Goal: Task Accomplishment & Management: Complete application form

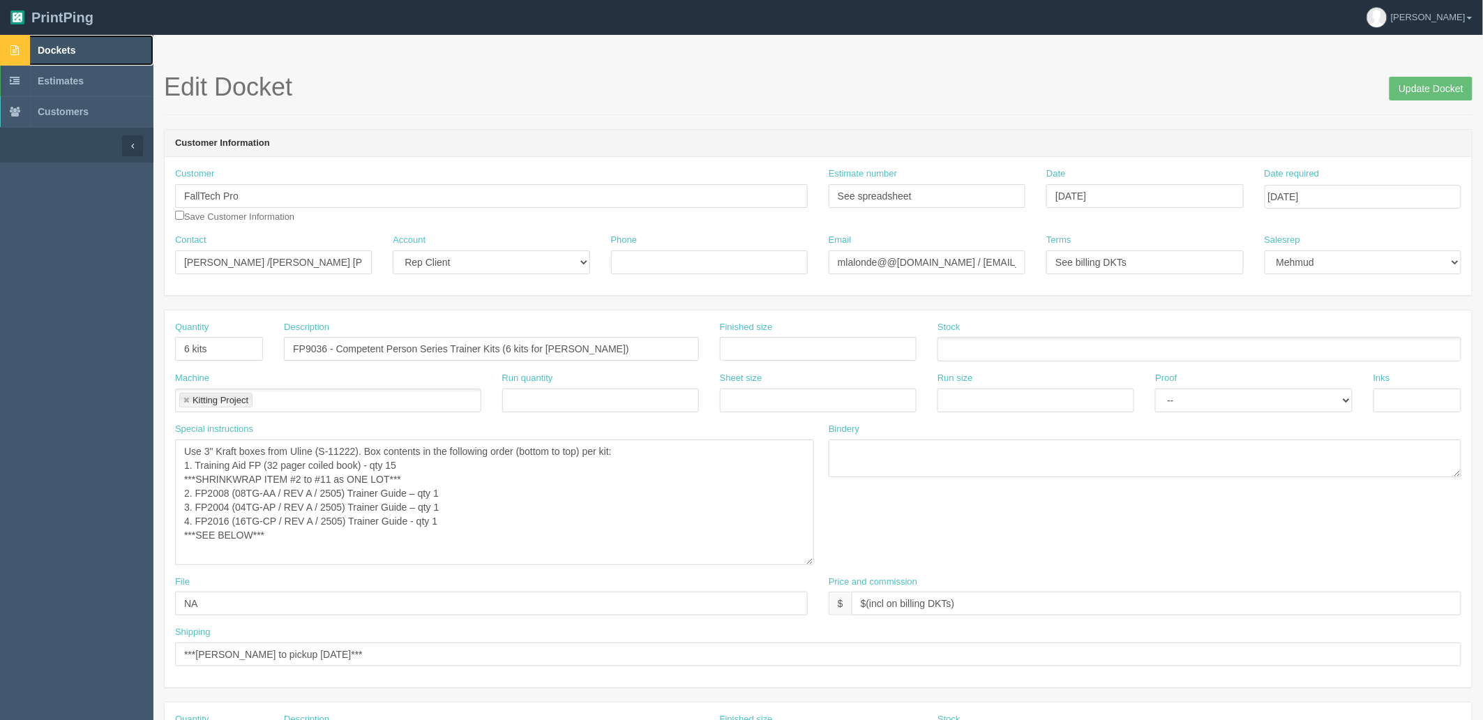
click at [105, 45] on link "Dockets" at bounding box center [76, 50] width 153 height 31
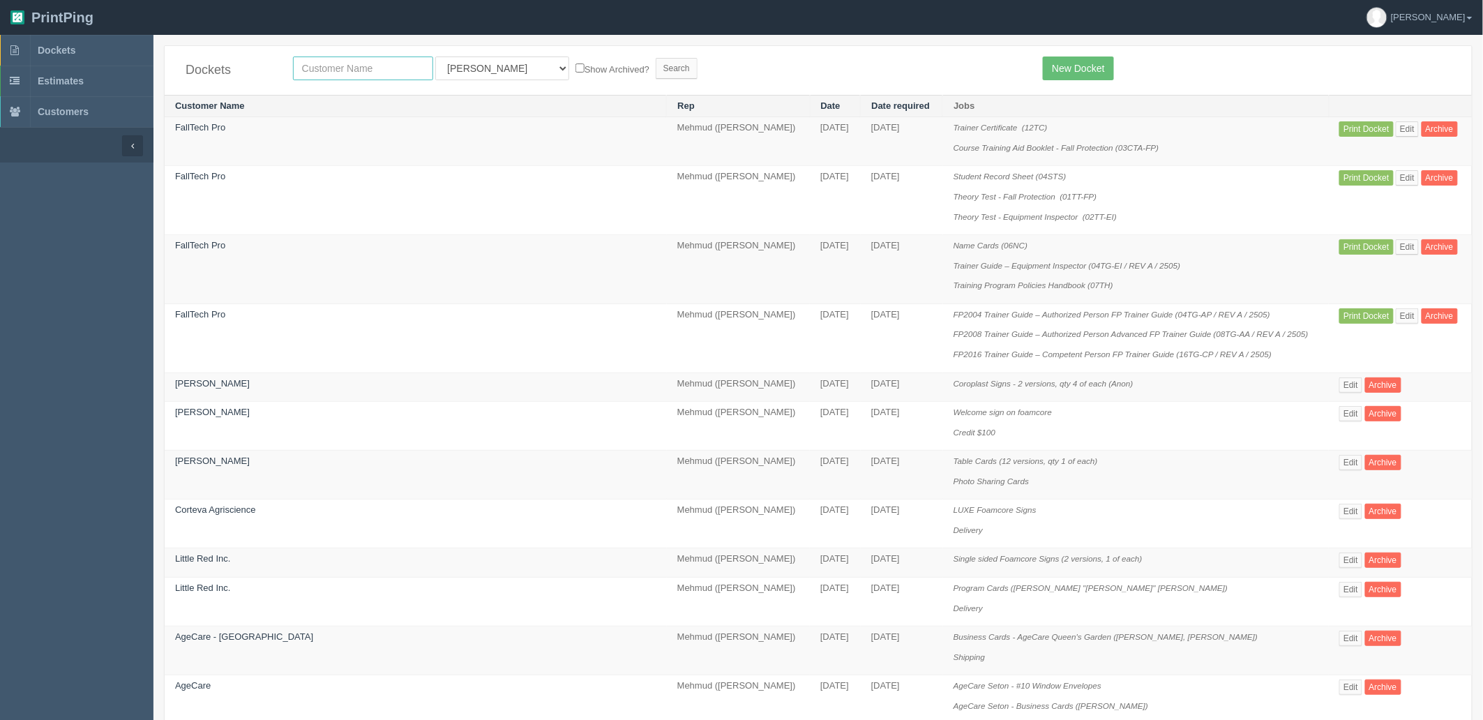
click at [344, 64] on input "text" at bounding box center [363, 68] width 140 height 24
type input "mint smart"
click at [656, 58] on input "Search" at bounding box center [677, 68] width 42 height 21
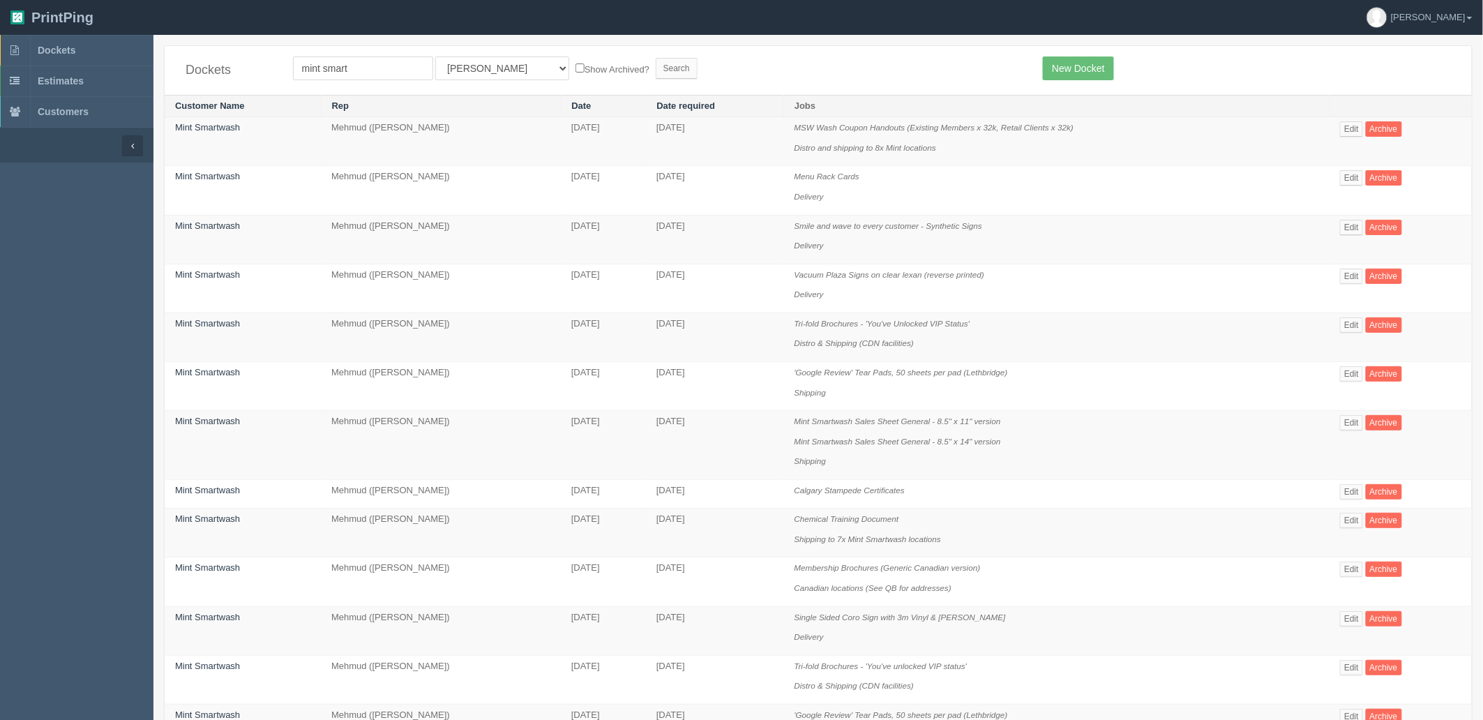
click at [707, 56] on div "Dockets mint smart All Users Ali Ali Test 1 Aly Amy Ankit Arif Brandon Dan Fran…" at bounding box center [818, 70] width 1307 height 49
click at [483, 72] on select "All Users Ali Ali Test 1 Aly Amy Ankit Arif Brandon Dan France Greg Jim Mark Ma…" at bounding box center [502, 68] width 134 height 24
select select "8"
click at [435, 56] on select "All Users Ali Ali Test 1 Aly Amy Ankit Arif Brandon Dan France Greg Jim Mark Ma…" at bounding box center [502, 68] width 134 height 24
click at [656, 68] on input "Search" at bounding box center [677, 68] width 42 height 21
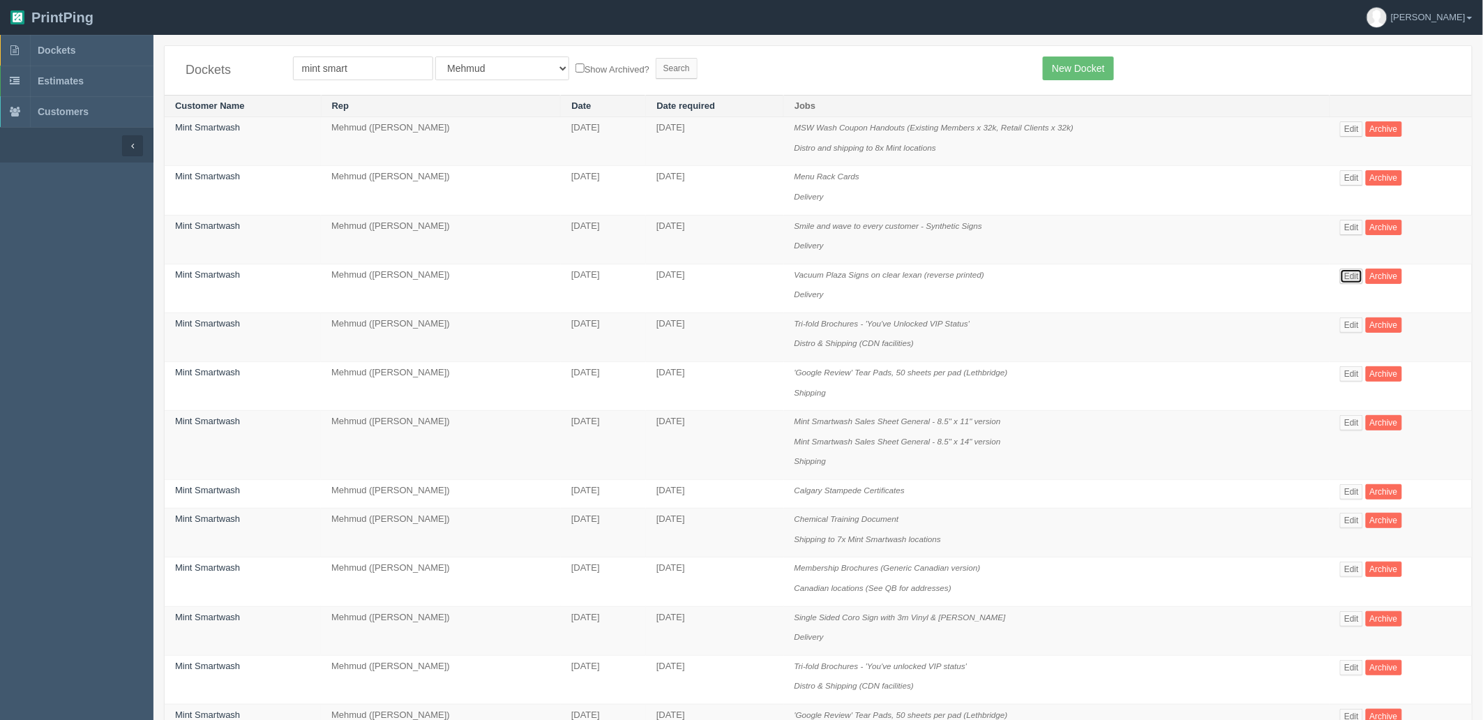
click at [1354, 276] on link "Edit" at bounding box center [1351, 276] width 23 height 15
click at [1356, 225] on link "Edit" at bounding box center [1351, 227] width 23 height 15
click at [1358, 619] on link "Edit" at bounding box center [1351, 618] width 23 height 15
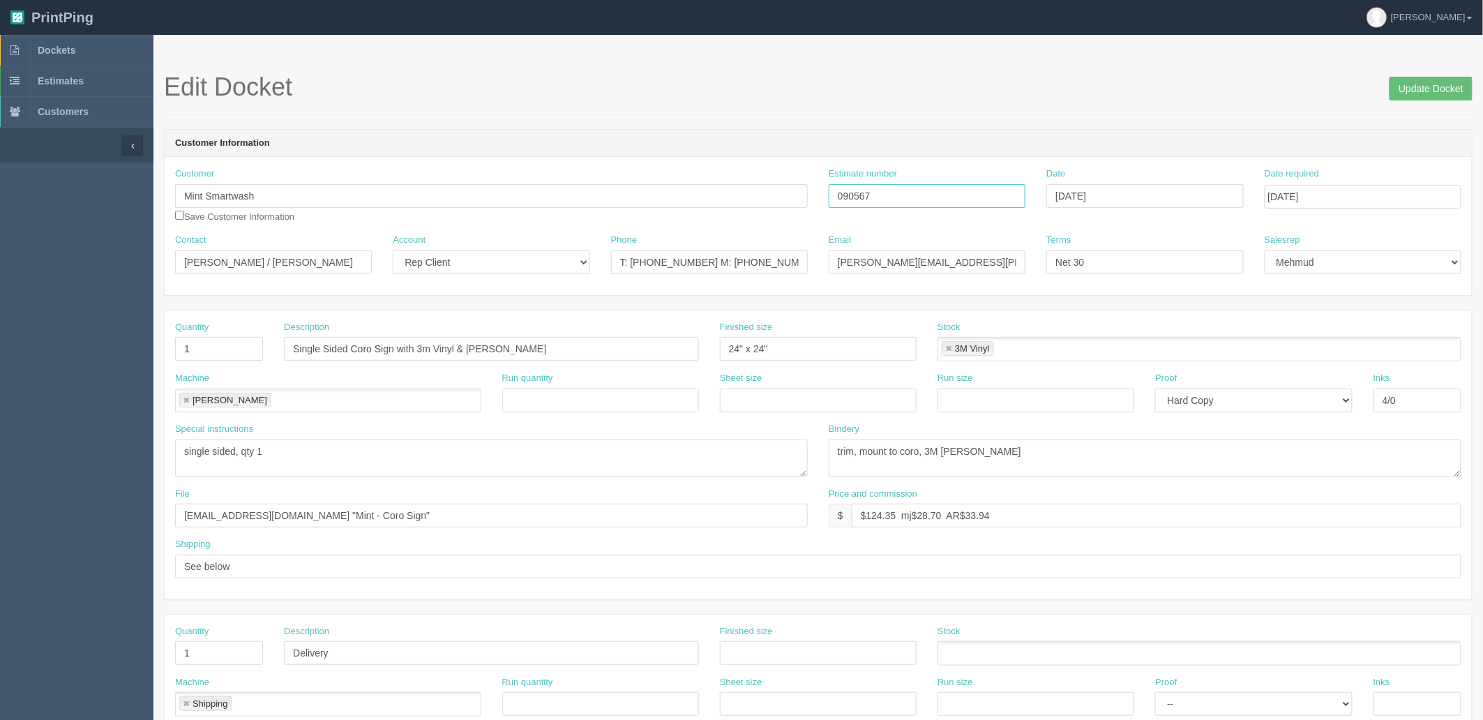
drag, startPoint x: 875, startPoint y: 197, endPoint x: 717, endPoint y: 186, distance: 158.7
click at [726, 186] on div "Customer Mint Smartwash Save Customer Information Estimate number 090567 Date A…" at bounding box center [818, 200] width 1307 height 66
click at [921, 199] on input "090567" at bounding box center [927, 196] width 197 height 24
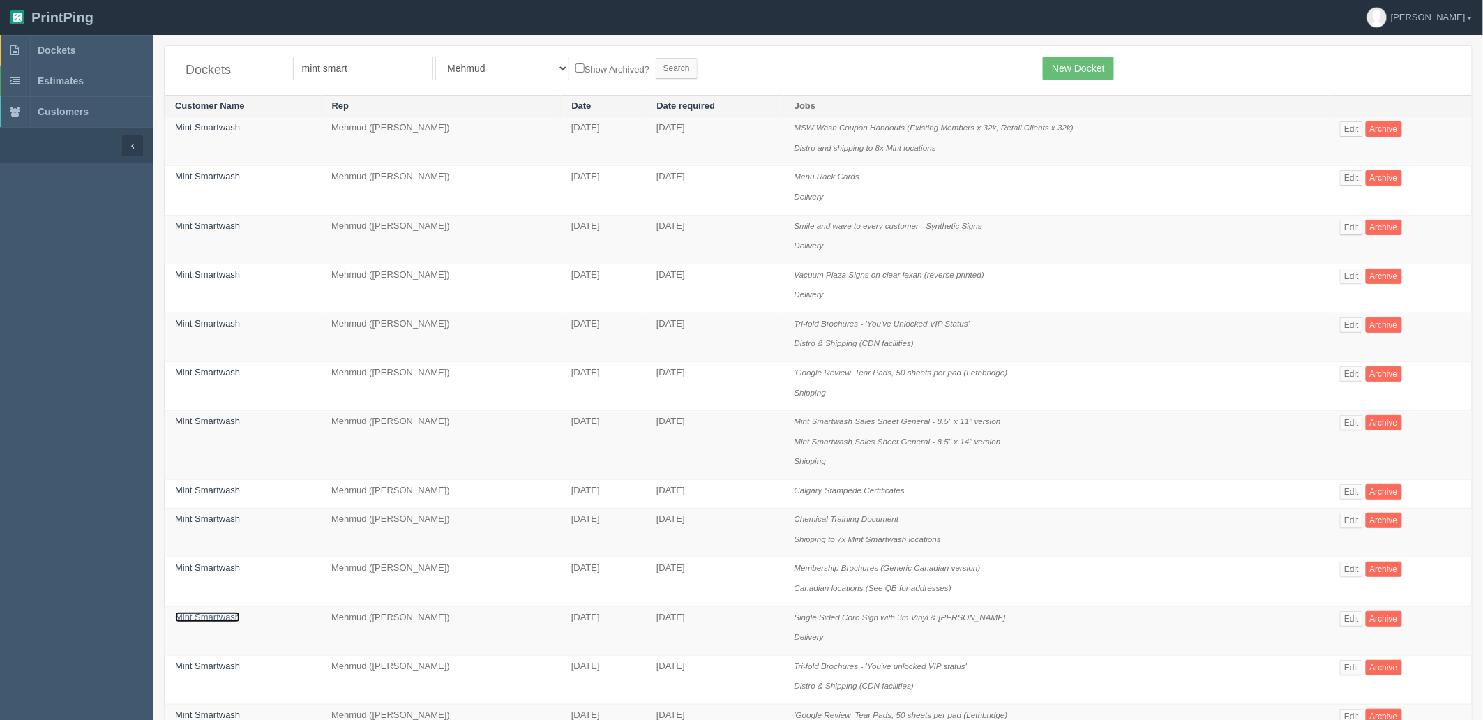
click at [211, 621] on link "Mint Smartwash" at bounding box center [207, 617] width 65 height 10
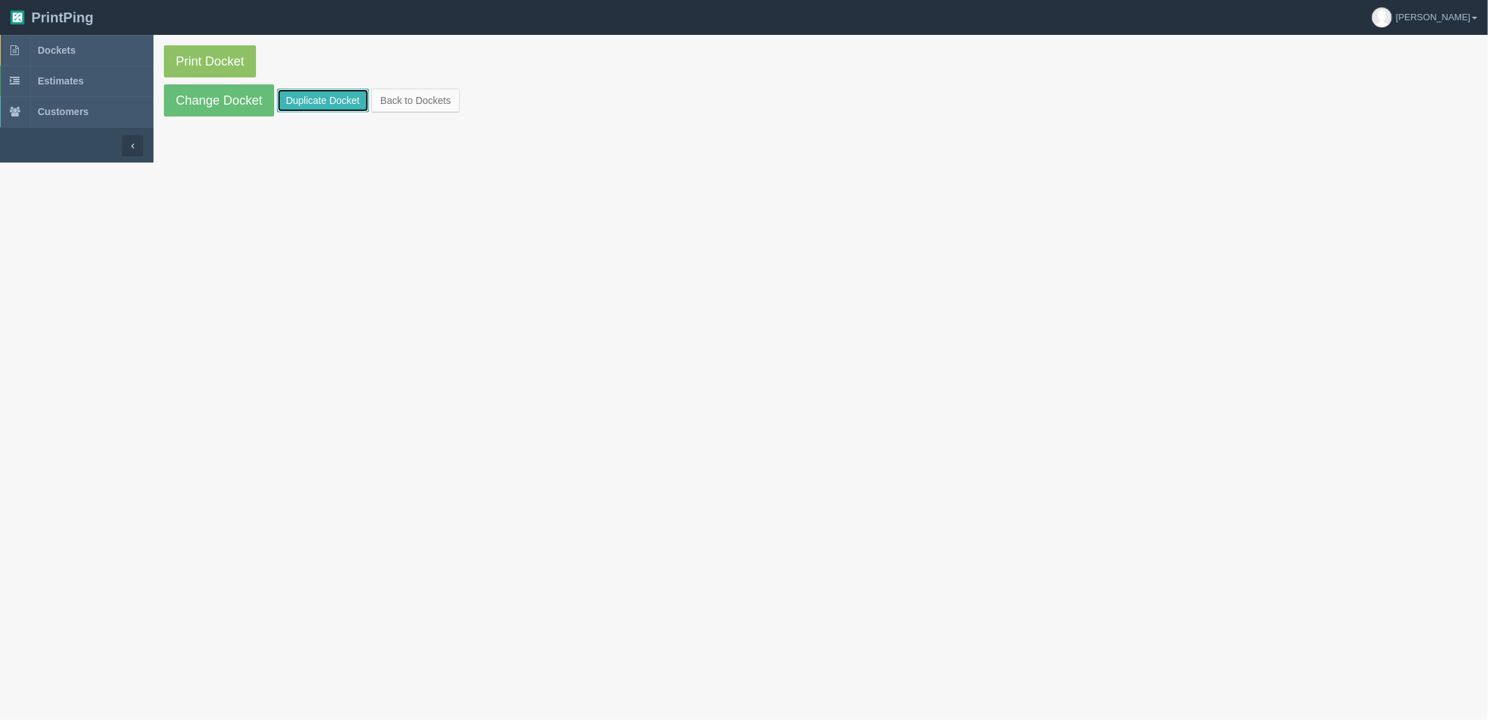
click at [308, 105] on link "Duplicate Docket" at bounding box center [323, 101] width 92 height 24
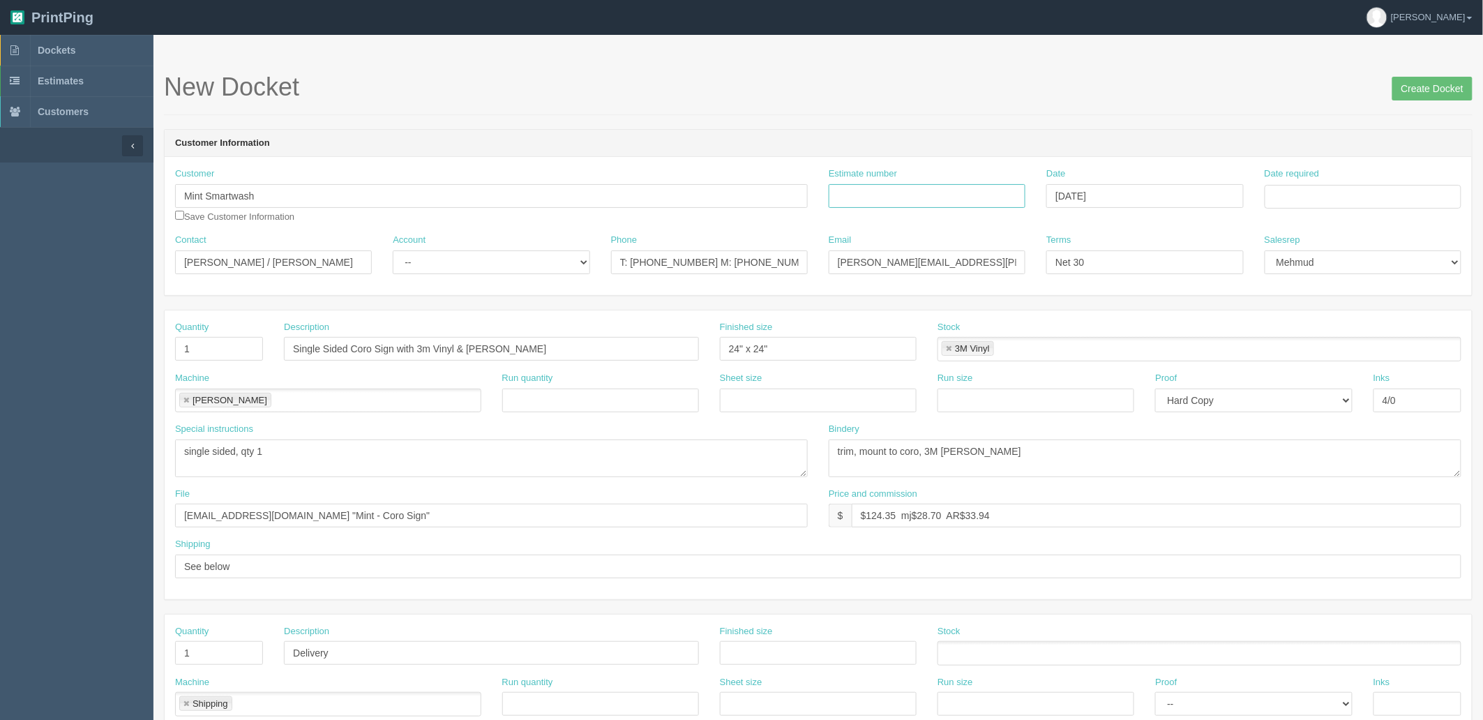
click at [911, 192] on input "Estimate number" at bounding box center [927, 196] width 197 height 24
type input "092682"
click at [1374, 349] on td "3" at bounding box center [1371, 350] width 17 height 20
type input "October 3, 2025"
click at [814, 84] on h1 "New Docket Create Docket" at bounding box center [818, 87] width 1308 height 28
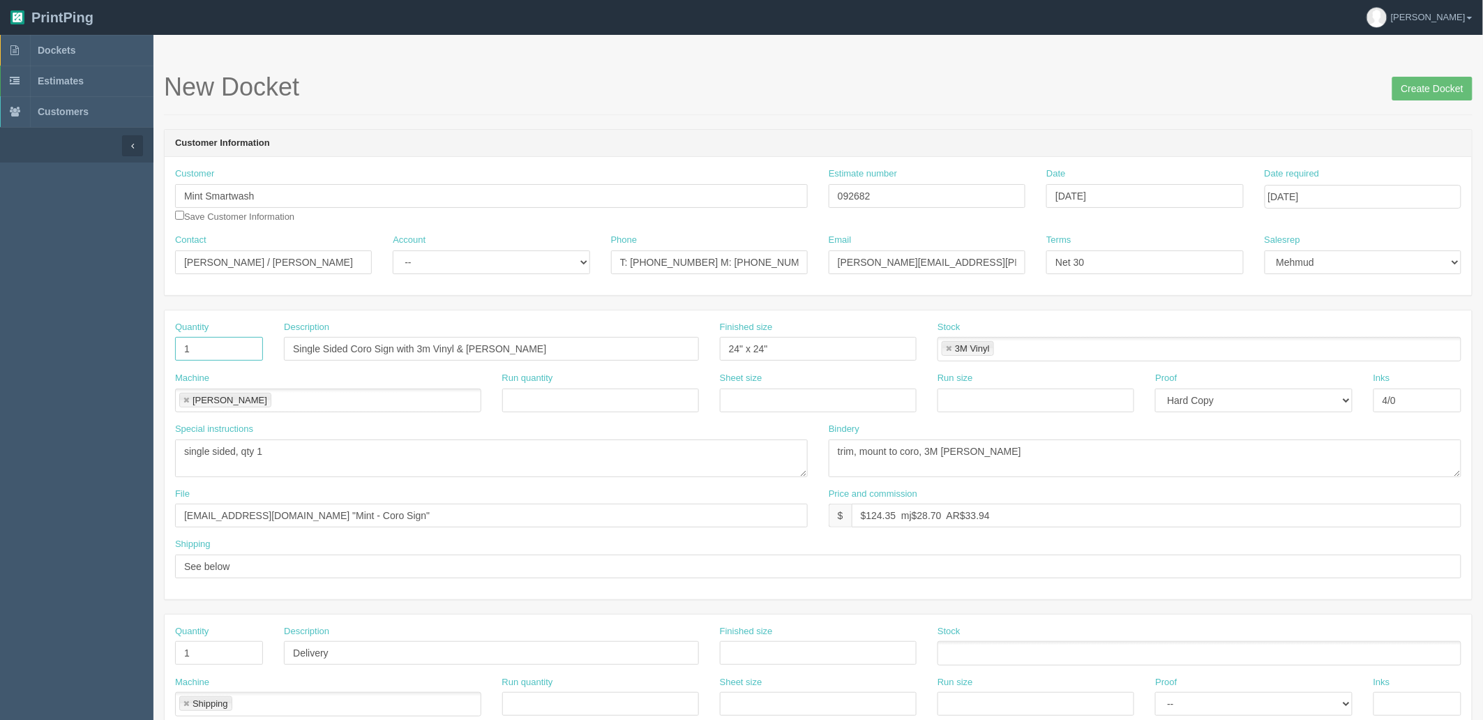
drag, startPoint x: 210, startPoint y: 349, endPoint x: 63, endPoint y: 342, distance: 146.6
click at [63, 342] on section "Dockets Estimates Customers" at bounding box center [741, 651] width 1483 height 1232
type input "8"
click at [276, 458] on textarea "single sided, qty 1" at bounding box center [491, 458] width 633 height 38
type textarea "single sided, qty 8"
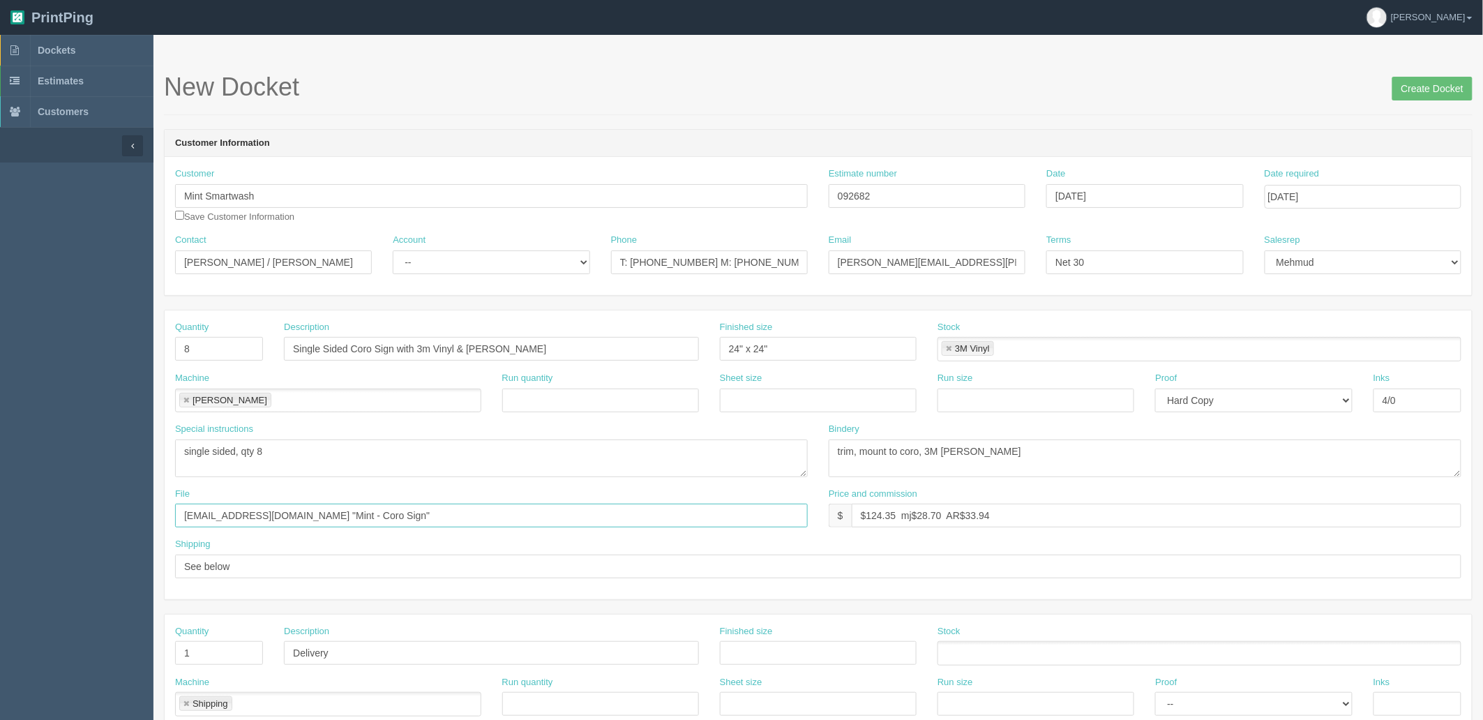
click at [359, 513] on input "files@allrush.ca "Mint - Coro Sign"" at bounding box center [491, 516] width 633 height 24
click at [978, 450] on textarea "trim, mount to coro, 3M lam" at bounding box center [1145, 458] width 633 height 38
click at [1016, 446] on textarea "trim, mount to coro, 3M lam" at bounding box center [1145, 458] width 633 height 38
type textarea "trim, mount to coro, 3M lam ARB$112.25"
click at [466, 258] on select "-- Existing Client Allrush Client Rep Client" at bounding box center [491, 262] width 197 height 24
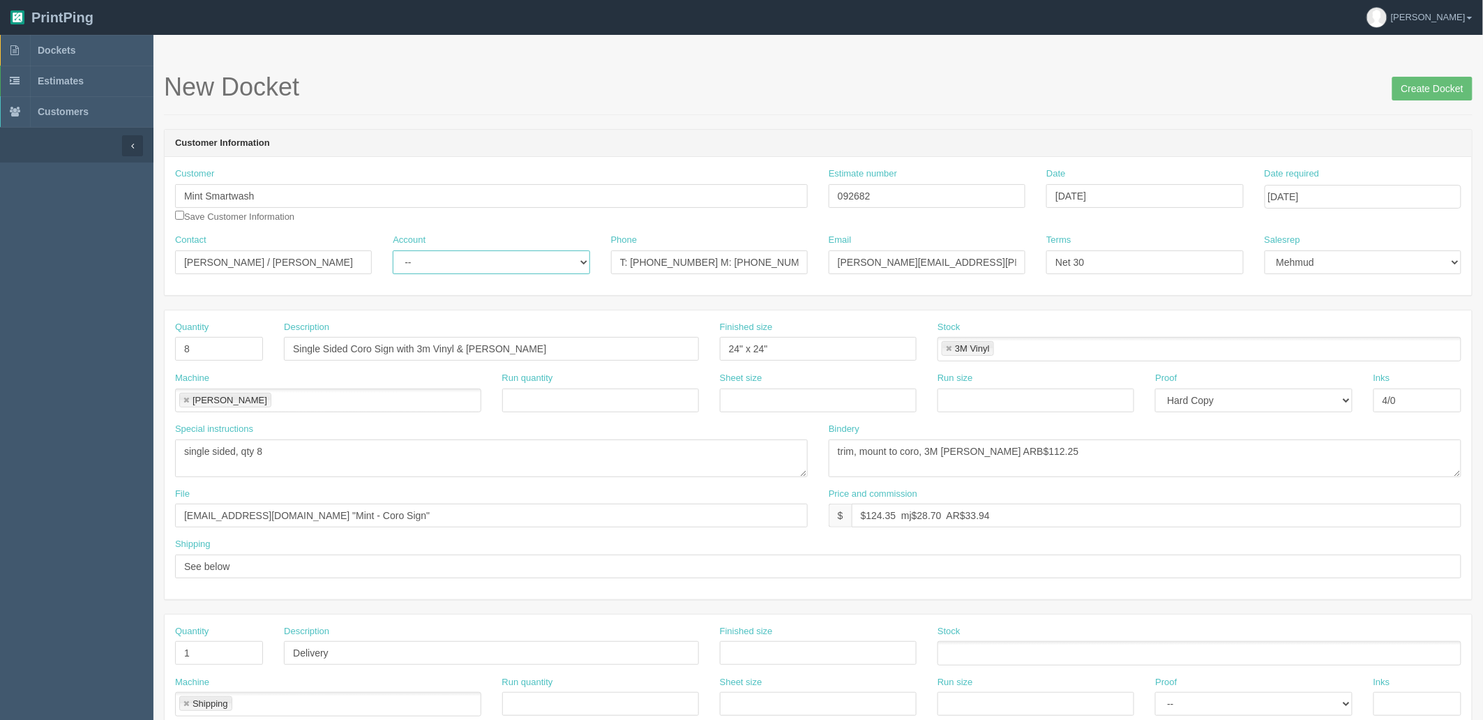
click at [393, 250] on select "-- Existing Client Allrush Client Rep Client" at bounding box center [491, 262] width 197 height 24
click at [501, 266] on select "-- Existing Client Allrush Client Rep Client" at bounding box center [491, 262] width 197 height 24
select select "Rep Client"
click at [393, 250] on select "-- Existing Client Allrush Client Rep Client" at bounding box center [491, 262] width 197 height 24
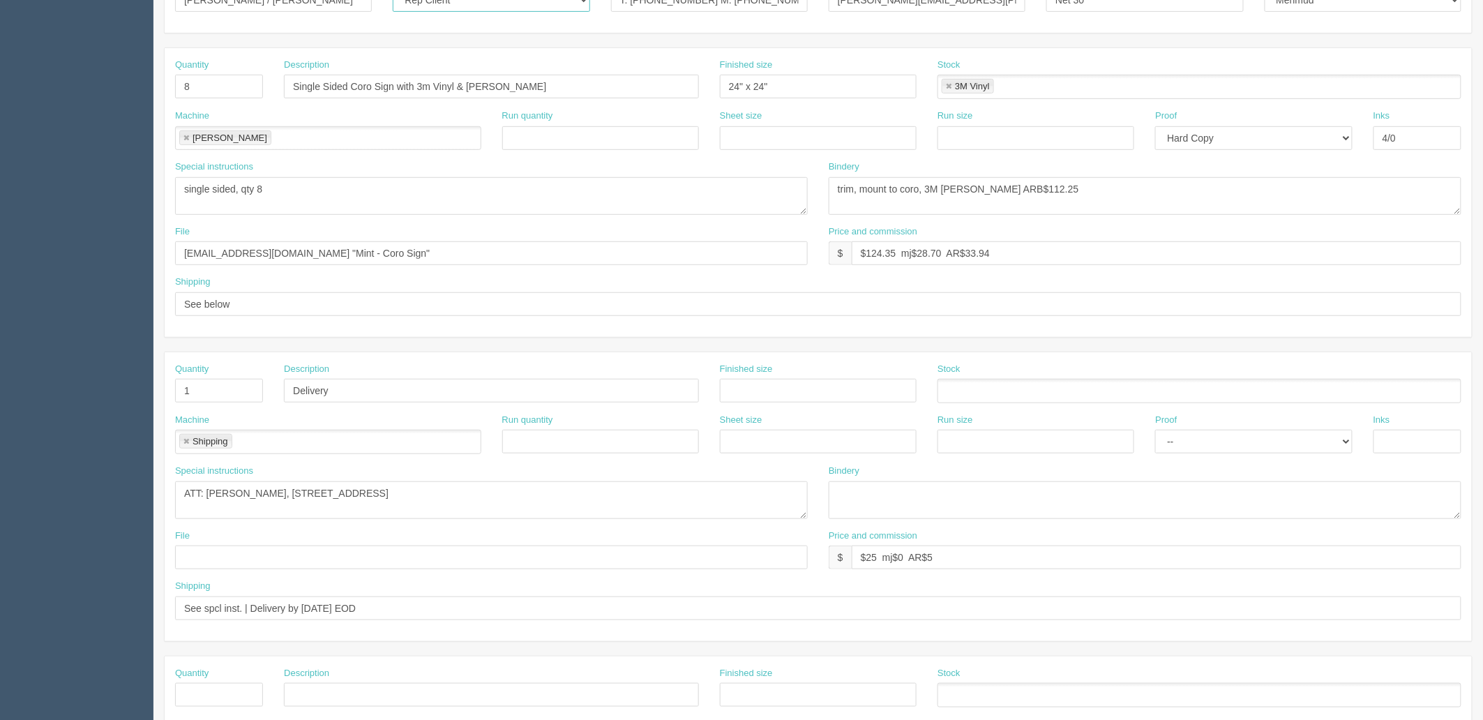
scroll to position [310, 0]
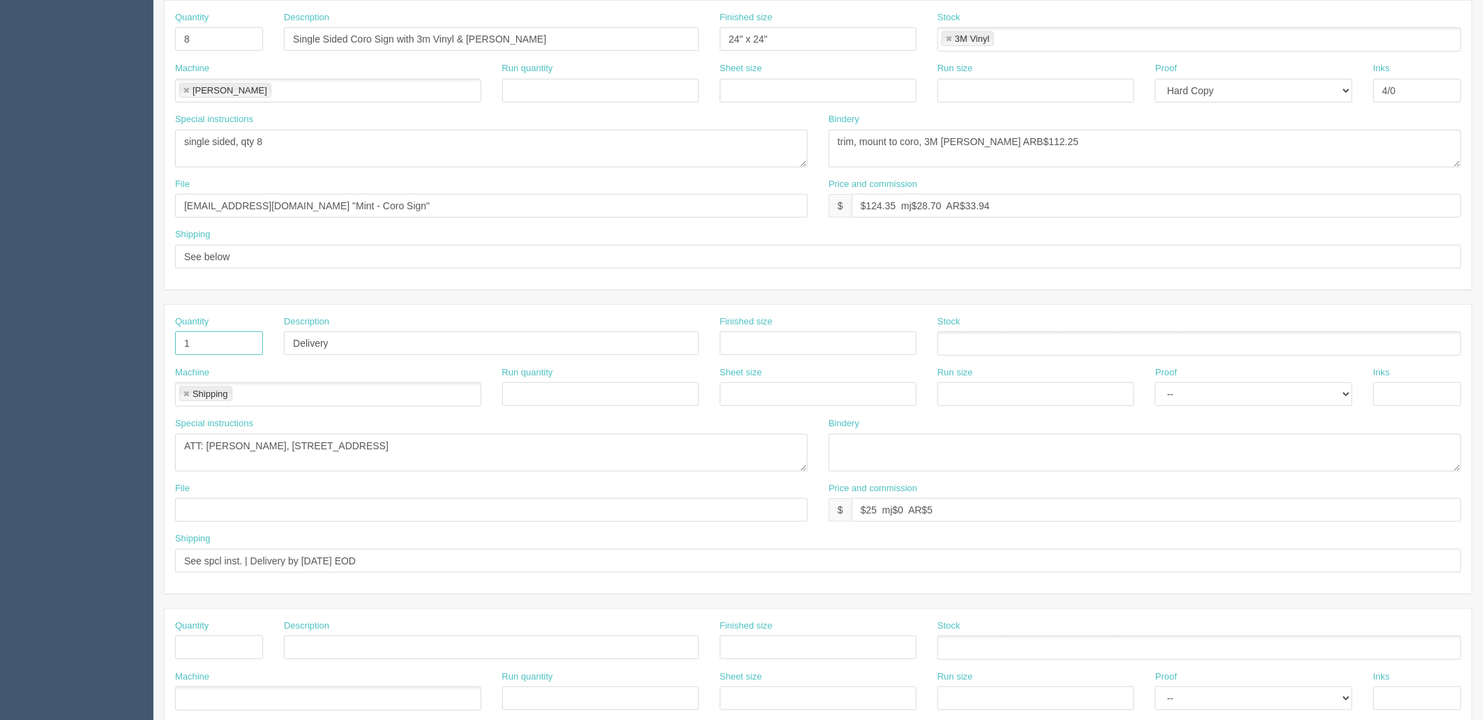
drag, startPoint x: 198, startPoint y: 333, endPoint x: 52, endPoint y: 330, distance: 145.8
click at [54, 331] on section "Dockets Estimates Customers" at bounding box center [741, 341] width 1483 height 1232
type input "3"
click at [335, 340] on input "Delivery" at bounding box center [491, 343] width 415 height 24
click at [405, 340] on input "Delivery (Lethbridge," at bounding box center [491, 343] width 415 height 24
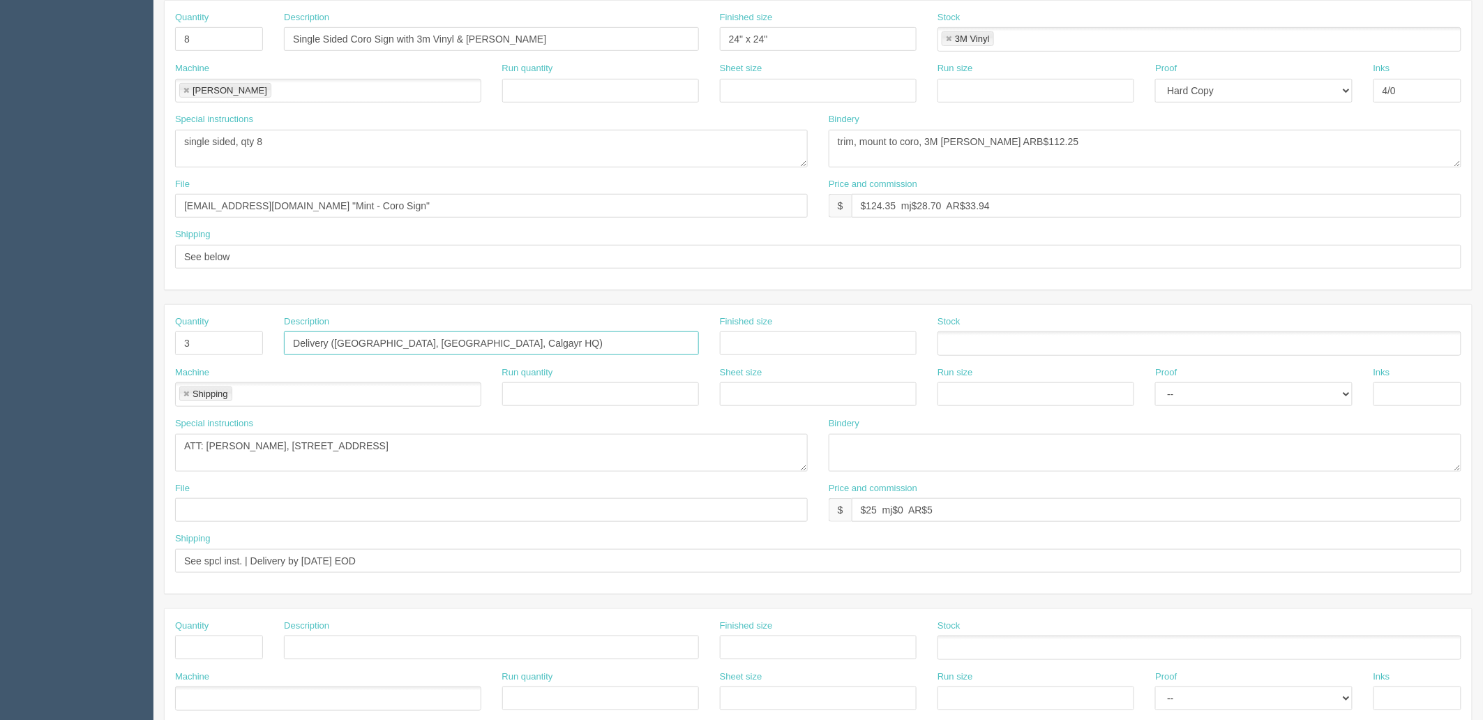
click at [438, 342] on input "Delivery (Lethbridge, Regina, Calgayr HQ)" at bounding box center [491, 343] width 415 height 24
type input "Delivery ([GEOGRAPHIC_DATA], [GEOGRAPHIC_DATA], [GEOGRAPHIC_DATA] HQ)"
click at [1103, 130] on textarea "trim, mount to coro, 3M lam" at bounding box center [1145, 149] width 633 height 38
click at [1096, 141] on textarea "trim, mount to coro, 3M lam" at bounding box center [1145, 149] width 633 height 38
type textarea "trim, mount to coro, 3M lam ARB$112.25, pack per location"
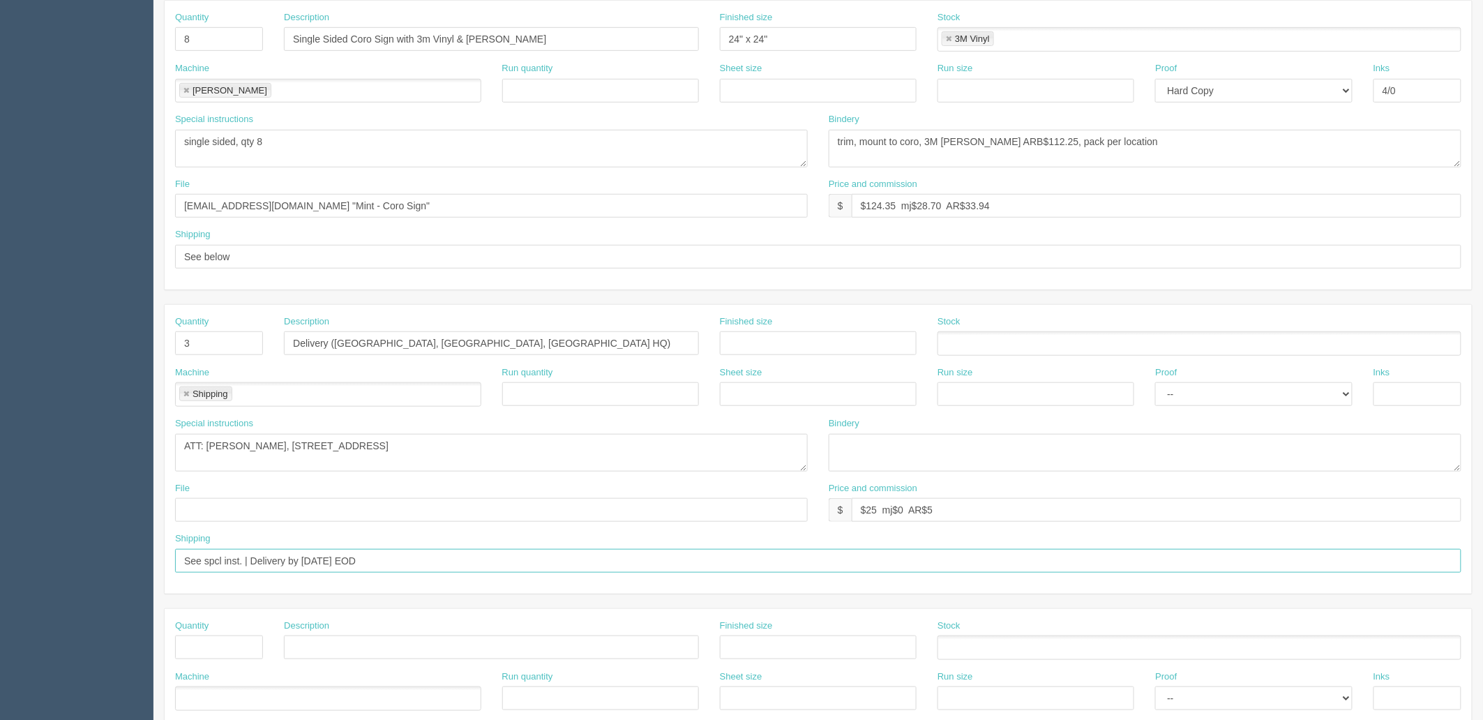
click at [430, 559] on input "See spcl inst. | Delivery by Thursday EOD" at bounding box center [818, 561] width 1286 height 24
drag, startPoint x: 483, startPoint y: 553, endPoint x: 29, endPoint y: 540, distance: 454.2
click at [29, 540] on section "Dockets Estimates Customers" at bounding box center [741, 341] width 1483 height 1232
drag, startPoint x: 505, startPoint y: 449, endPoint x: -294, endPoint y: 395, distance: 800.3
click at [0, 395] on html "PrintPing Zack Edit account ( zack@allrush.ca ) Logout Dockets Estimates" at bounding box center [741, 323] width 1483 height 1266
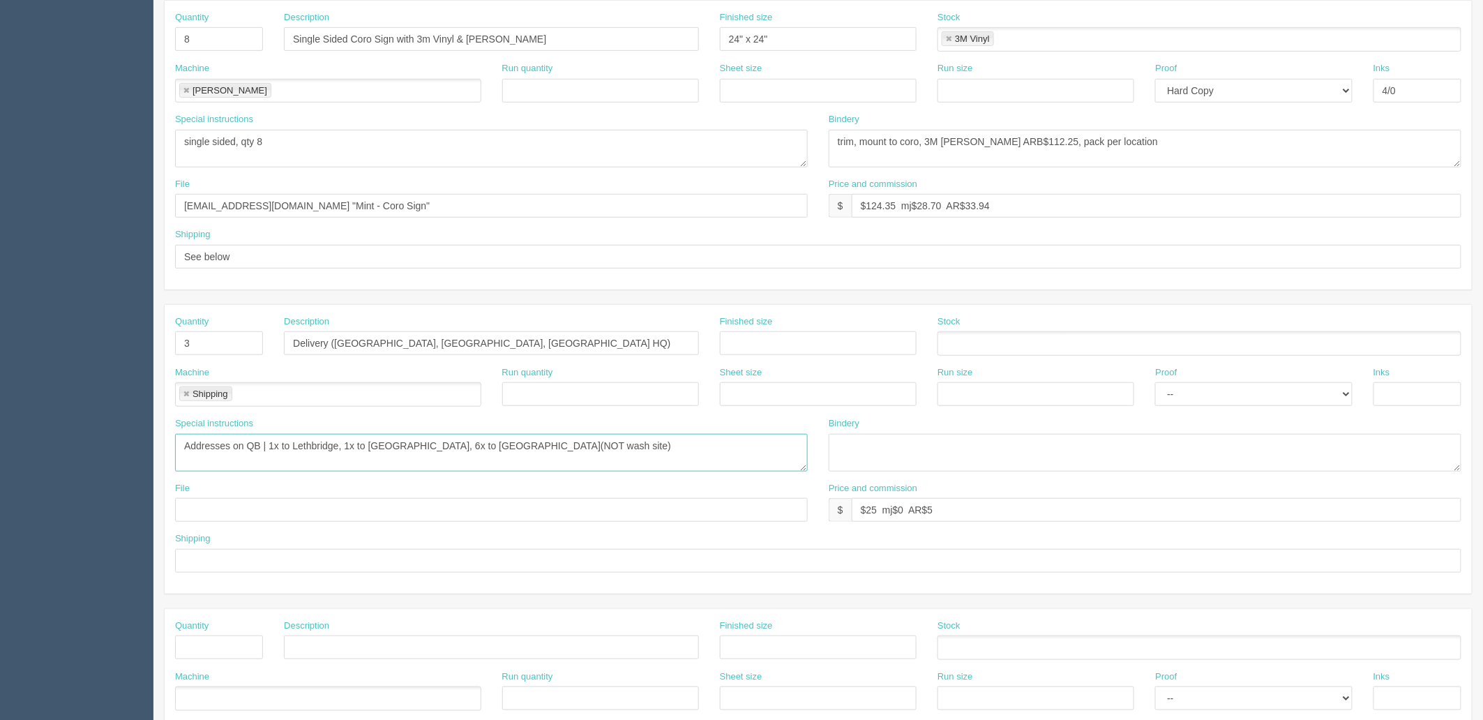
type textarea "Addresses on QB | 1x to Lethbridge, 1x to Regina, 6x to Calgary HQ(NOT wash sit…"
click at [267, 511] on div "File Price and commission $ $25 mj$0 AR$5" at bounding box center [818, 507] width 1307 height 51
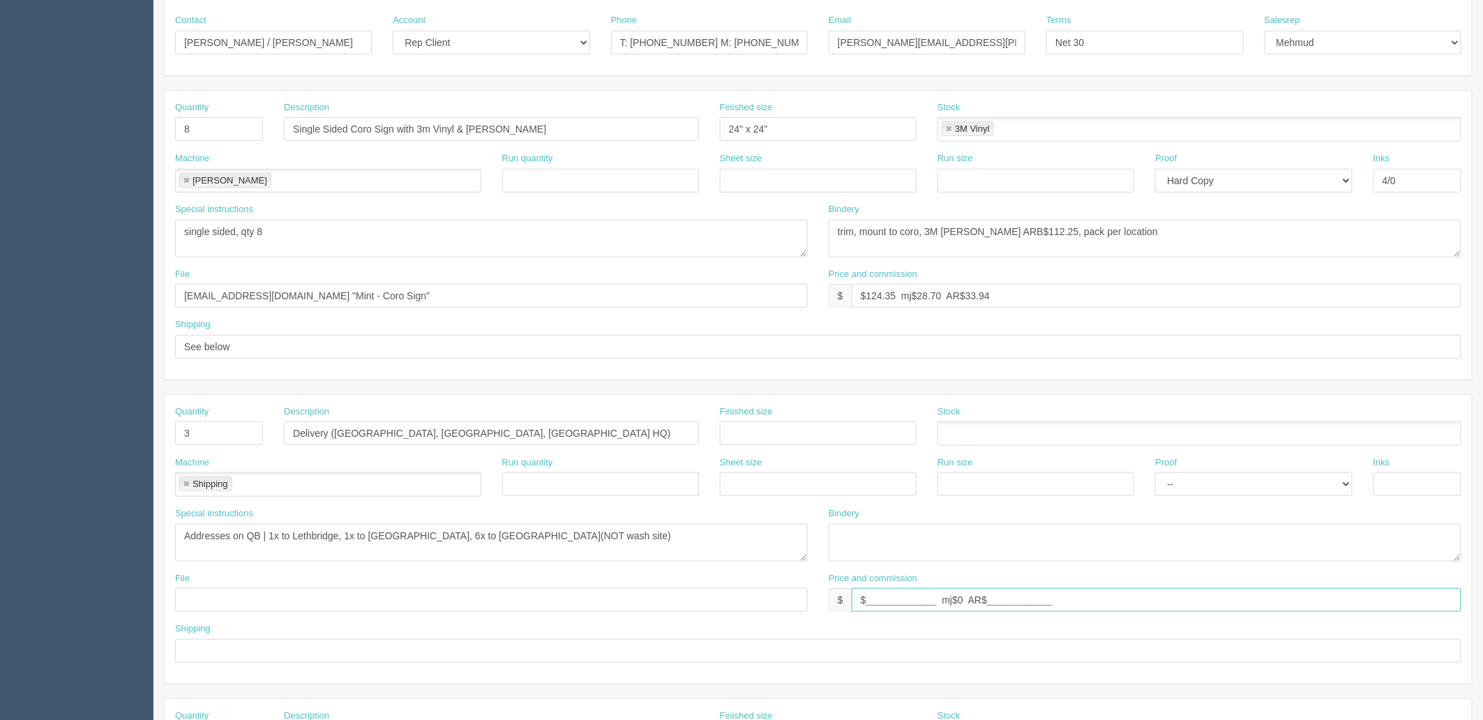
scroll to position [77, 0]
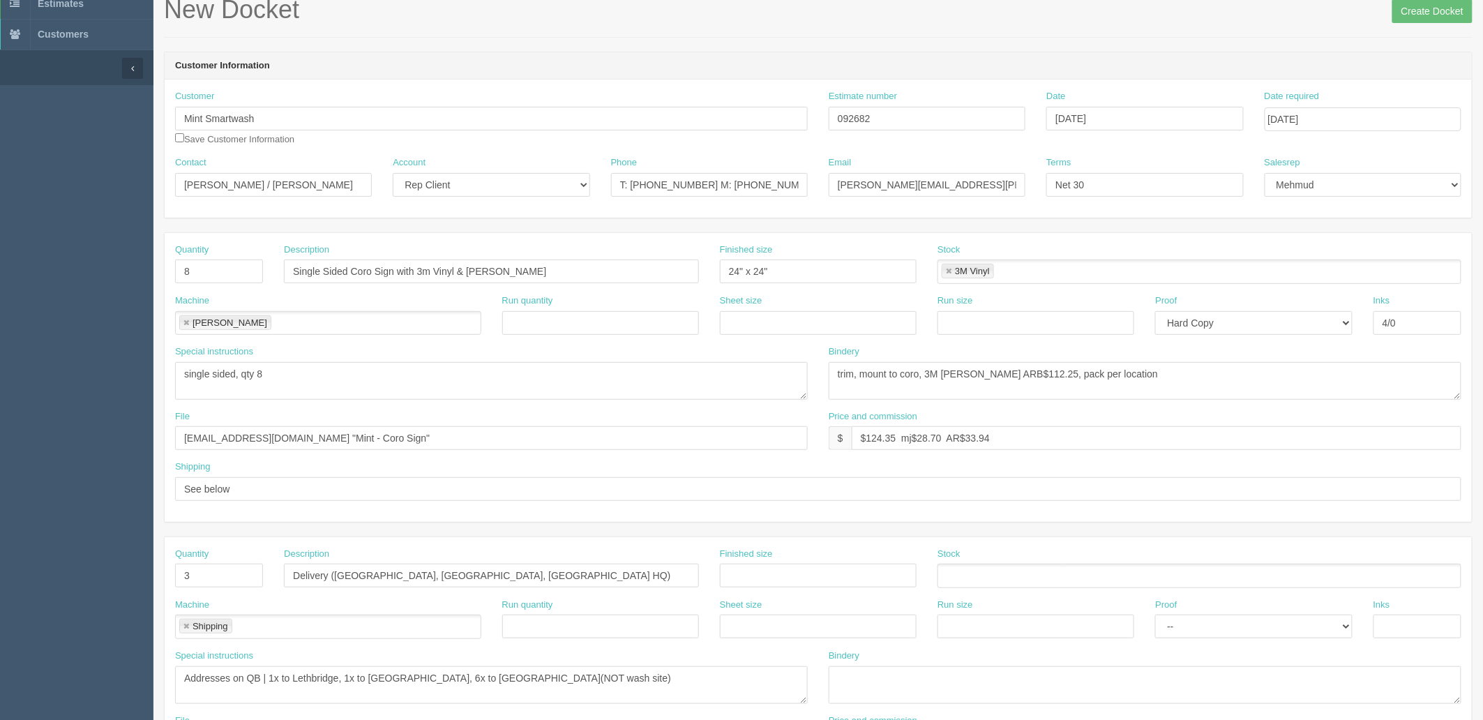
type input "$_____________ mj$0 AR$____________"
drag, startPoint x: 891, startPoint y: 109, endPoint x: 441, endPoint y: 123, distance: 450.0
click at [446, 114] on div "Customer Mint Smartwash Save Customer Information Estimate number 092682 Date S…" at bounding box center [818, 123] width 1307 height 66
drag, startPoint x: 868, startPoint y: 435, endPoint x: 1487, endPoint y: 384, distance: 621.4
click at [1482, 384] on html "PrintPing Zack Edit account ( zack@allrush.ca ) Logout Dockets Estimates" at bounding box center [741, 556] width 1483 height 1266
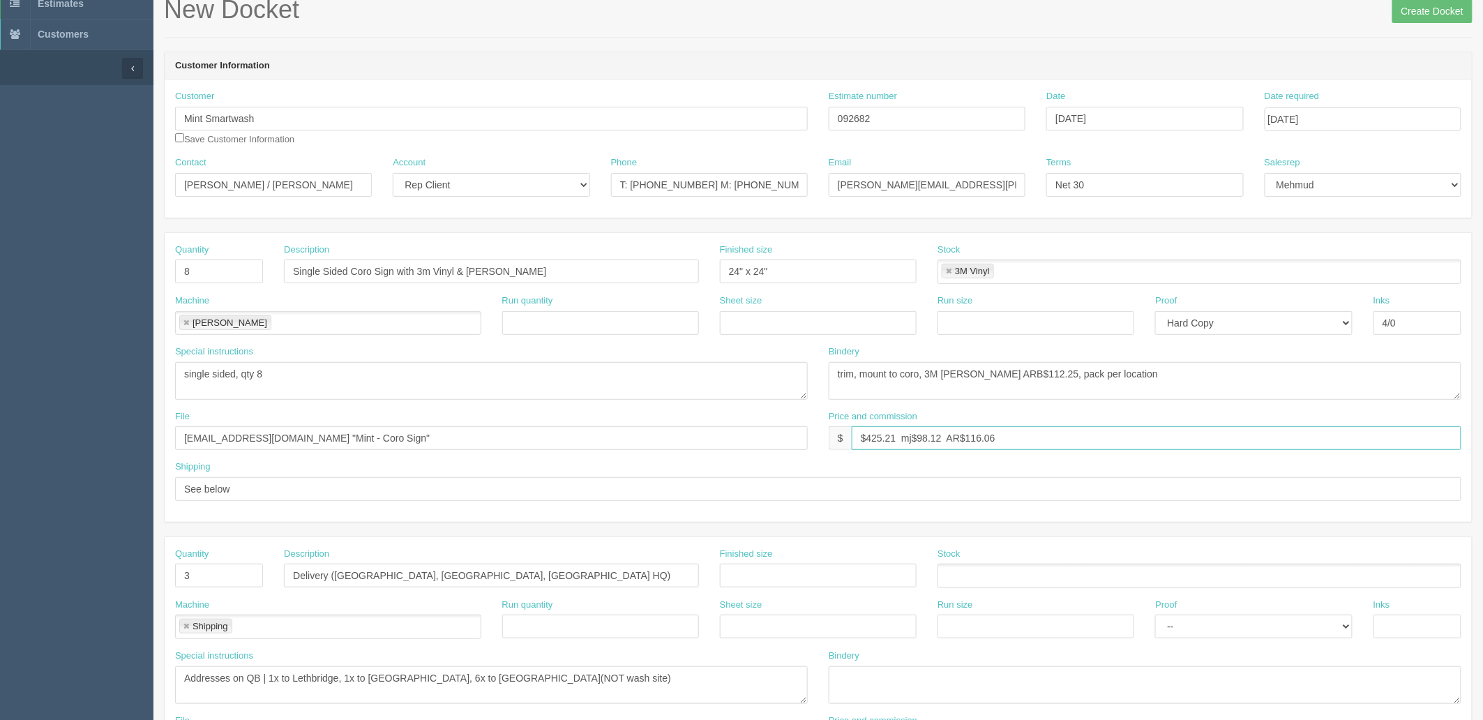
type input "$425.21 mj$98.12 AR$116.06"
click at [322, 384] on textarea "single sided, qty 1" at bounding box center [491, 381] width 633 height 38
click at [360, 434] on input "files@allrush.ca "Mint - Coro Sign"" at bounding box center [491, 438] width 633 height 24
click at [473, 387] on textarea "single sided, qty 1" at bounding box center [491, 381] width 633 height 38
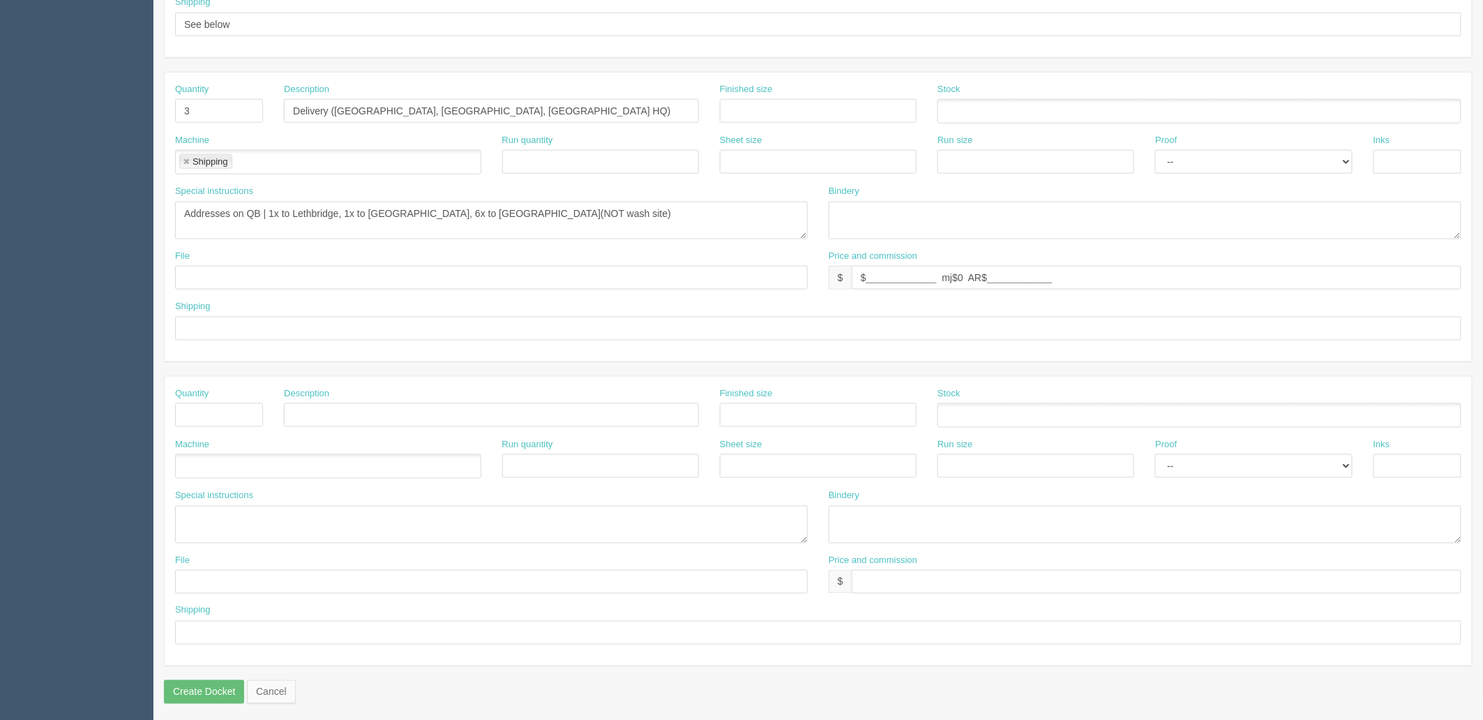
scroll to position [0, 0]
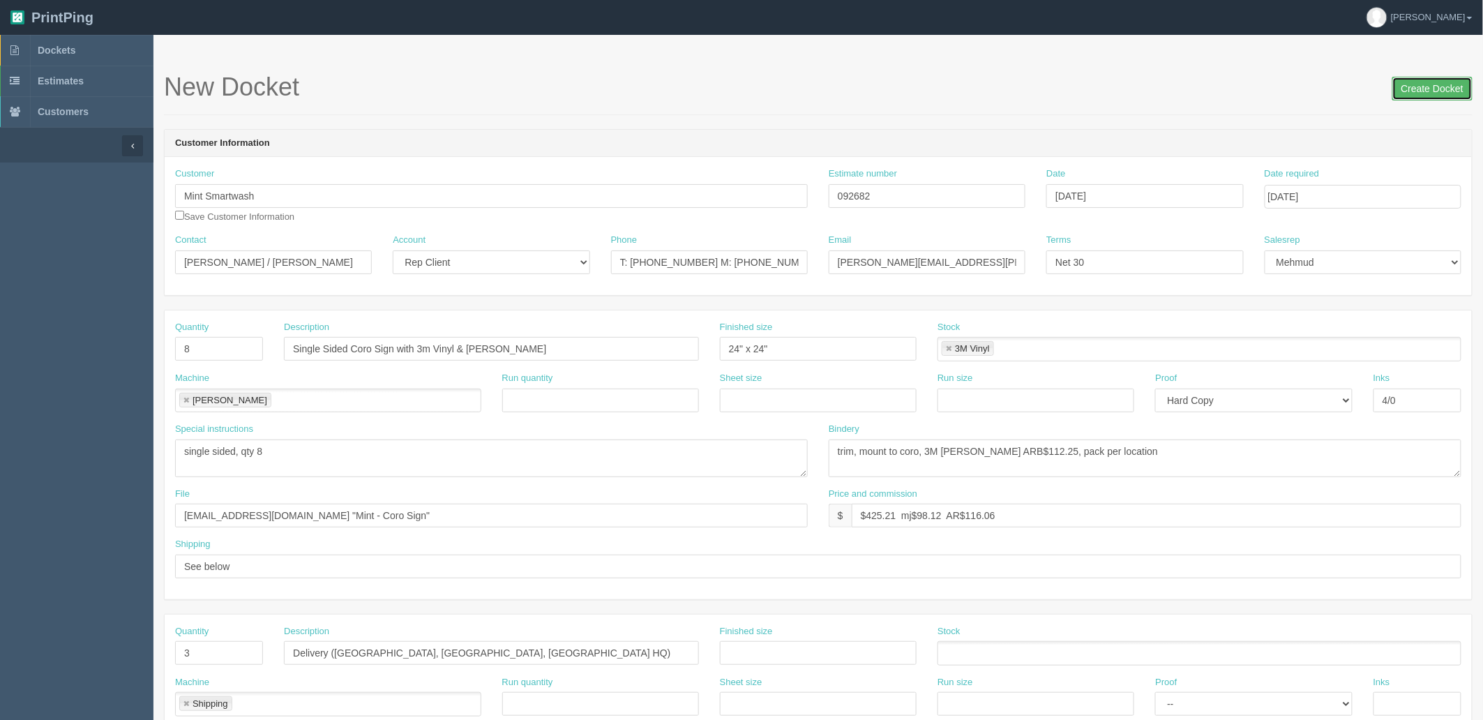
click at [1442, 87] on input "Create Docket" at bounding box center [1432, 89] width 80 height 24
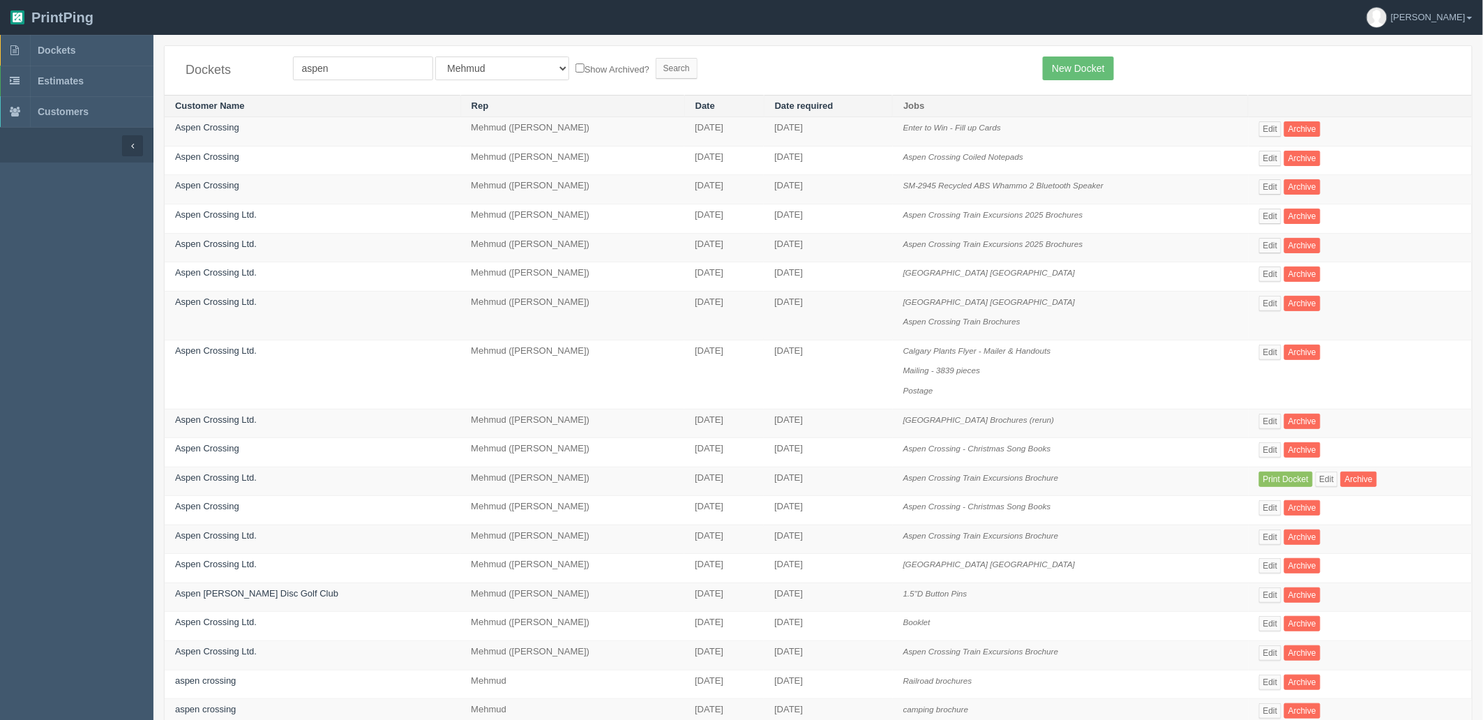
click at [840, 57] on form "aspen All Users [PERSON_NAME] Test 1 [PERSON_NAME] [PERSON_NAME] [PERSON_NAME] …" at bounding box center [657, 68] width 729 height 24
click at [1259, 273] on link "Edit" at bounding box center [1270, 273] width 23 height 15
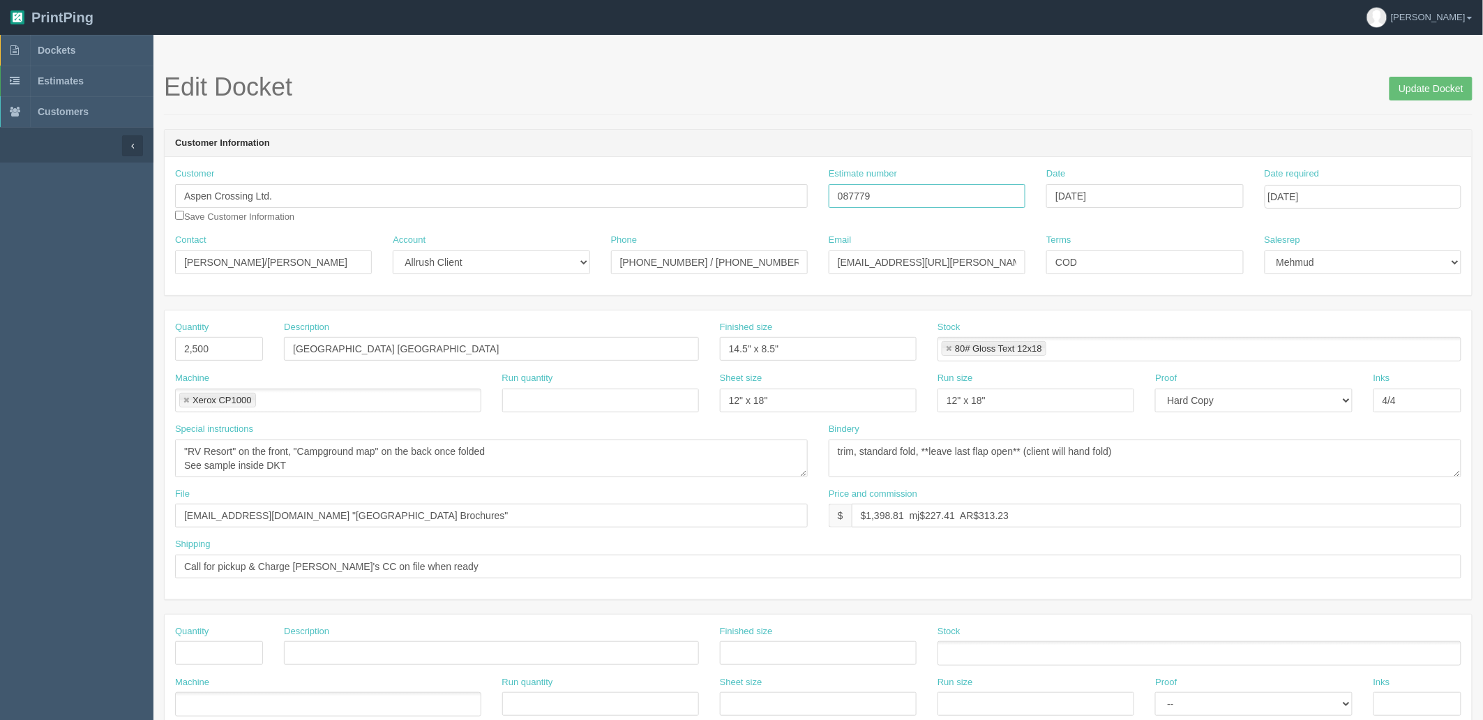
drag, startPoint x: 785, startPoint y: 197, endPoint x: 523, endPoint y: 404, distance: 334.0
click at [554, 233] on div "Customer Aspen Crossing Ltd. Save Customer Information Estimate number 087779 D…" at bounding box center [818, 226] width 1307 height 138
drag, startPoint x: 904, startPoint y: 512, endPoint x: 727, endPoint y: 493, distance: 178.1
click at [783, 503] on div "File files@allrush.ca "Aspen Crossing RV Resort Brochures" Price and commission…" at bounding box center [818, 512] width 1307 height 51
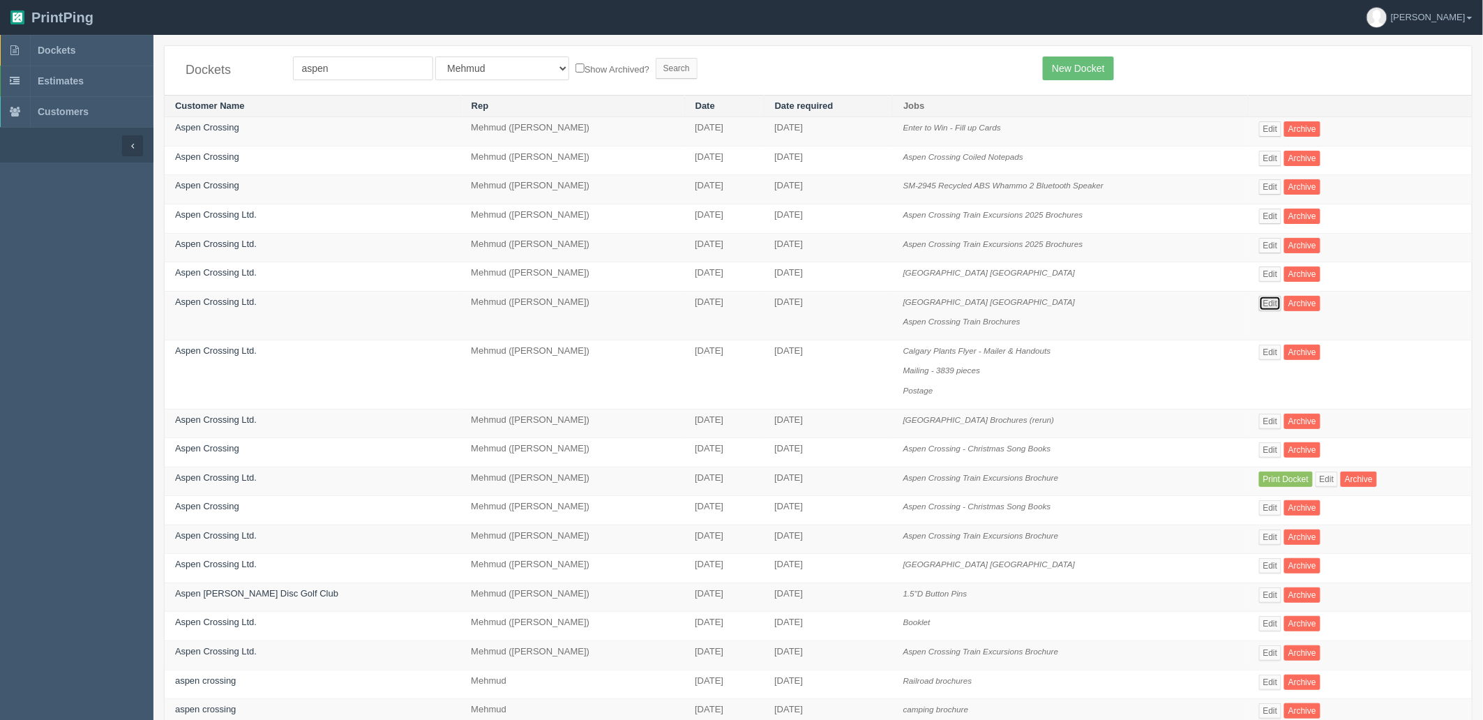
click at [1268, 301] on link "Edit" at bounding box center [1270, 303] width 23 height 15
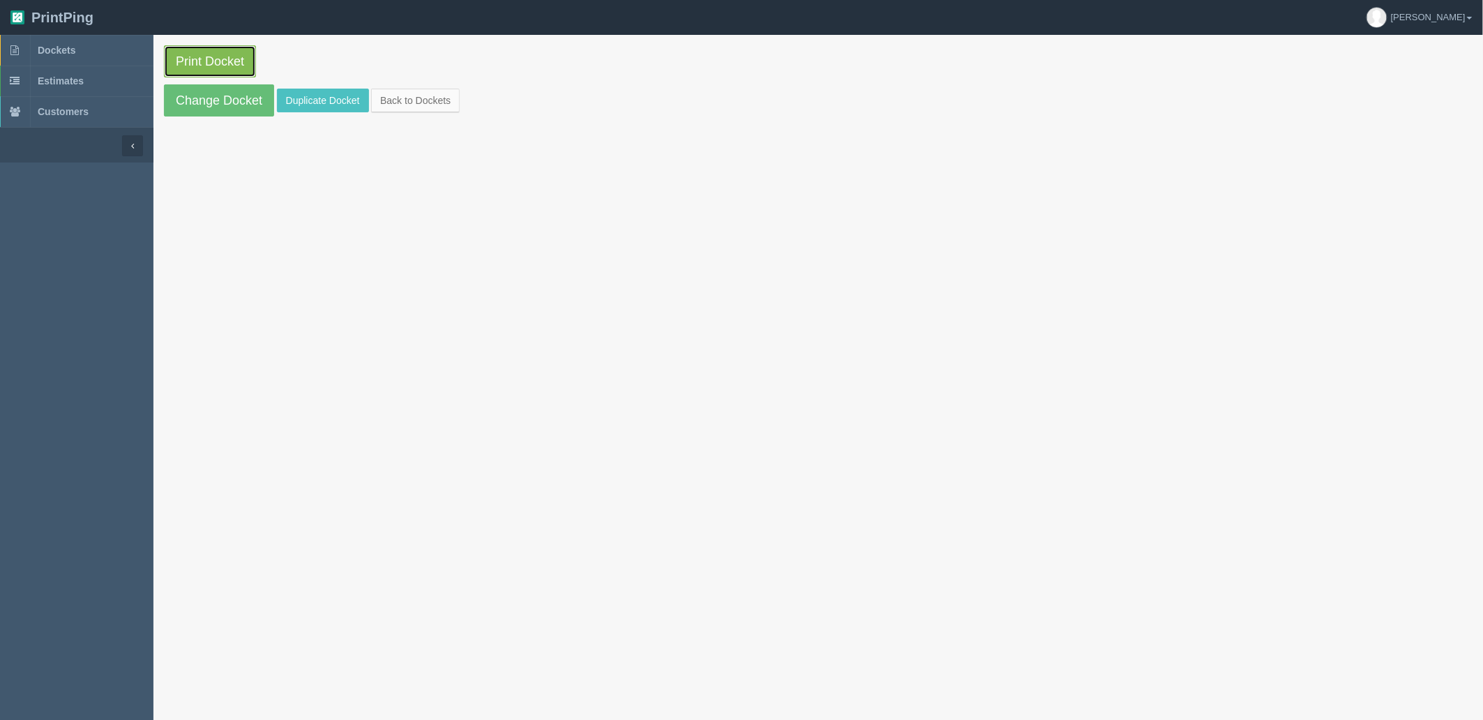
click at [229, 49] on link "Print Docket" at bounding box center [210, 61] width 92 height 32
click at [75, 50] on span "Dockets" at bounding box center [57, 50] width 38 height 11
